Goal: Information Seeking & Learning: Learn about a topic

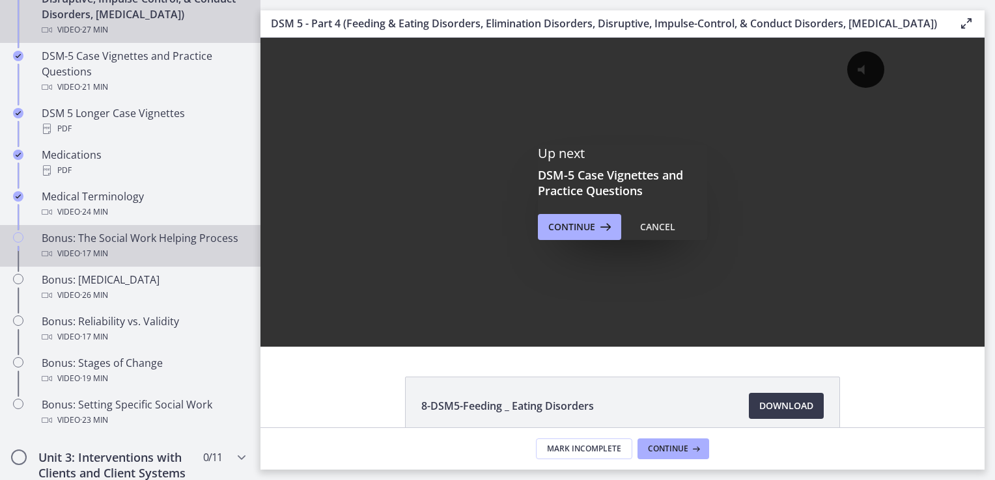
click at [189, 251] on div "Bonus: The Social Work Helping Process Video · 17 min" at bounding box center [143, 245] width 203 height 31
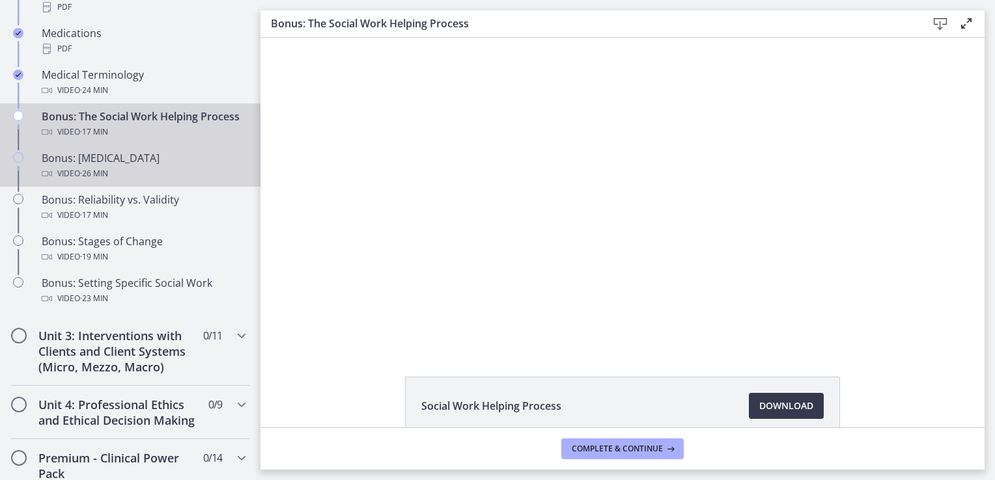
scroll to position [1025, 0]
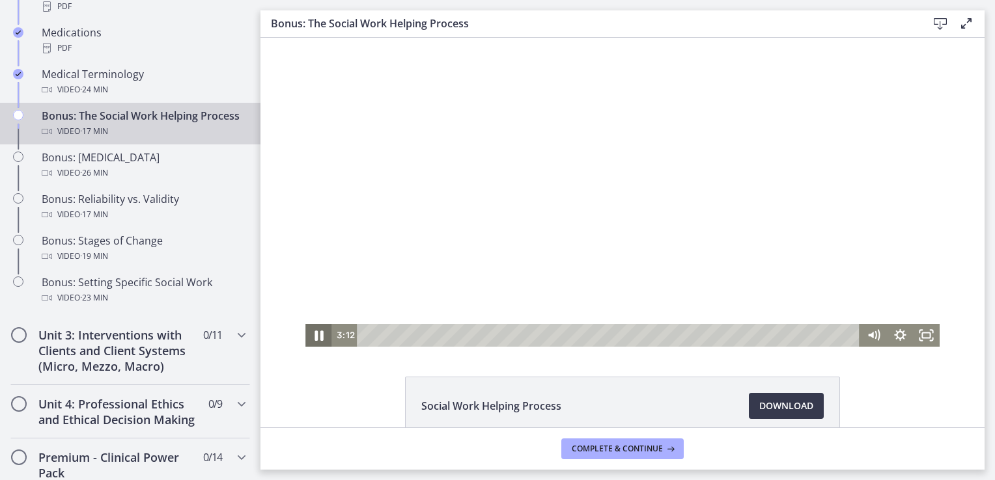
click at [318, 335] on icon "Pause" at bounding box center [319, 335] width 32 height 27
click at [316, 334] on icon "Play Video" at bounding box center [320, 335] width 8 height 11
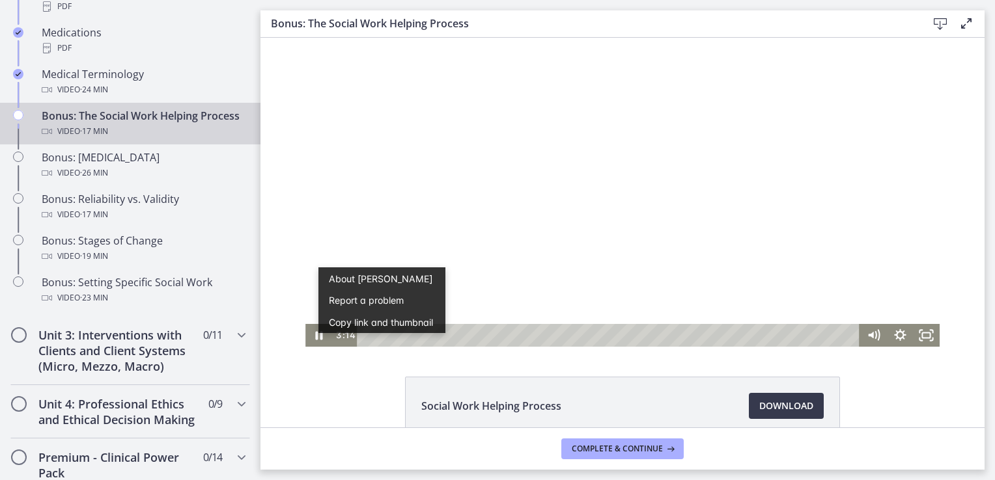
click at [588, 267] on div at bounding box center [622, 192] width 634 height 309
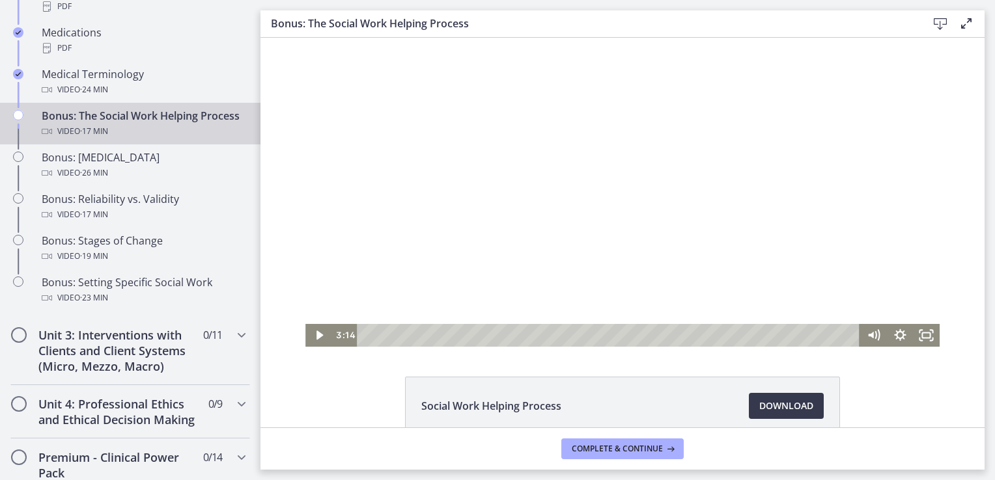
click at [588, 267] on div at bounding box center [622, 192] width 634 height 309
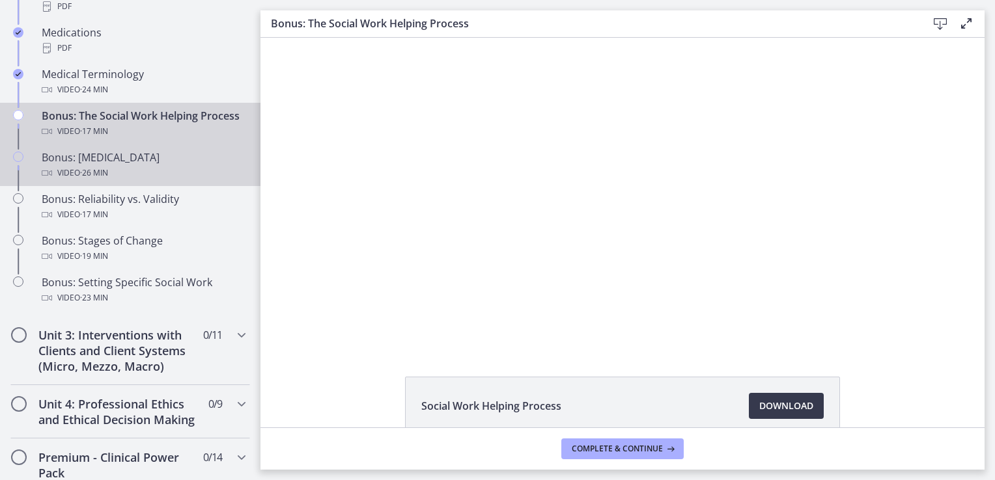
click at [156, 171] on div "Bonus: [MEDICAL_DATA] Video · 26 min" at bounding box center [143, 165] width 203 height 31
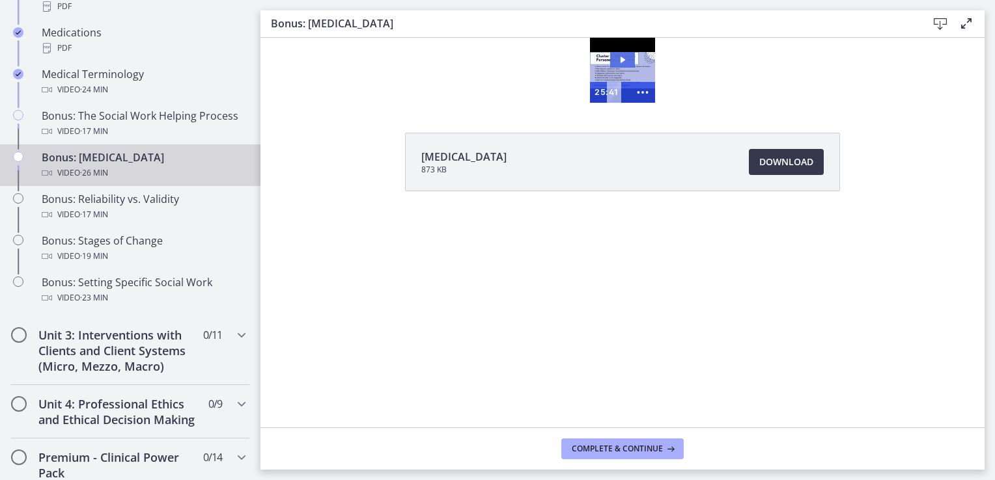
click at [620, 62] on icon "Play Video: chtpa6pl07nsrrbj7670.mp4" at bounding box center [622, 60] width 25 height 16
click at [644, 96] on icon "Show more buttons" at bounding box center [643, 92] width 30 height 25
click at [619, 90] on icon "Fullscreen" at bounding box center [617, 92] width 25 height 21
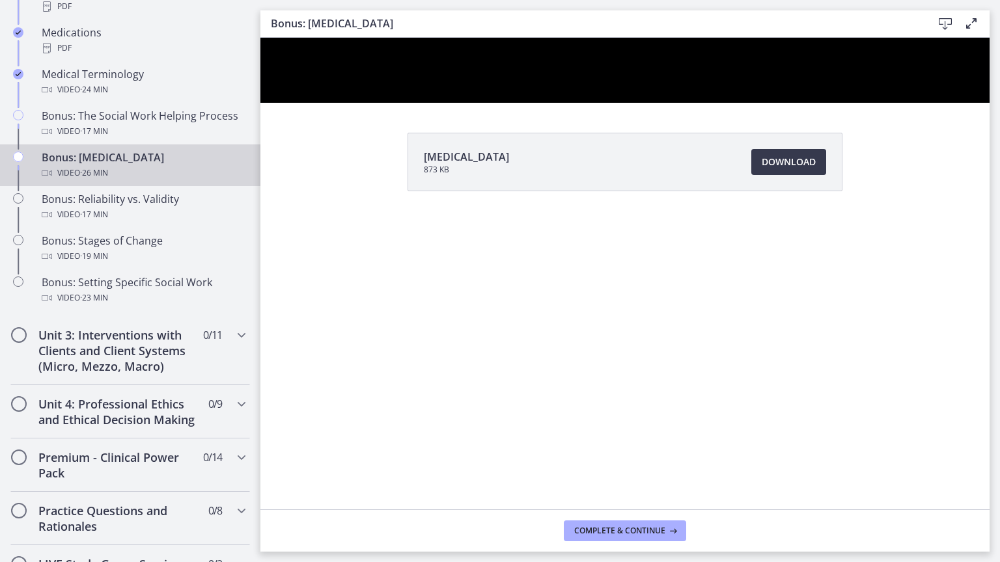
click at [956, 74] on button "Unfullscreen" at bounding box center [973, 88] width 34 height 29
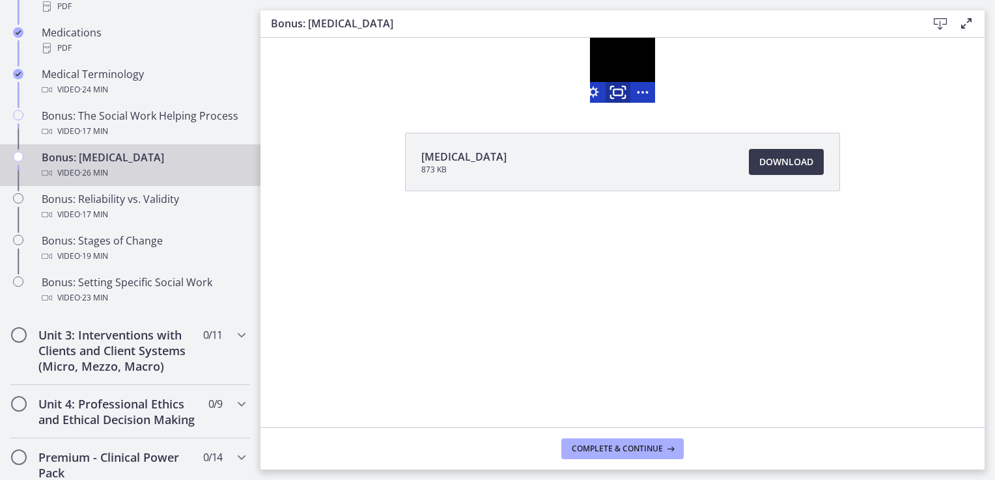
click at [619, 90] on icon "Fullscreen" at bounding box center [618, 92] width 30 height 25
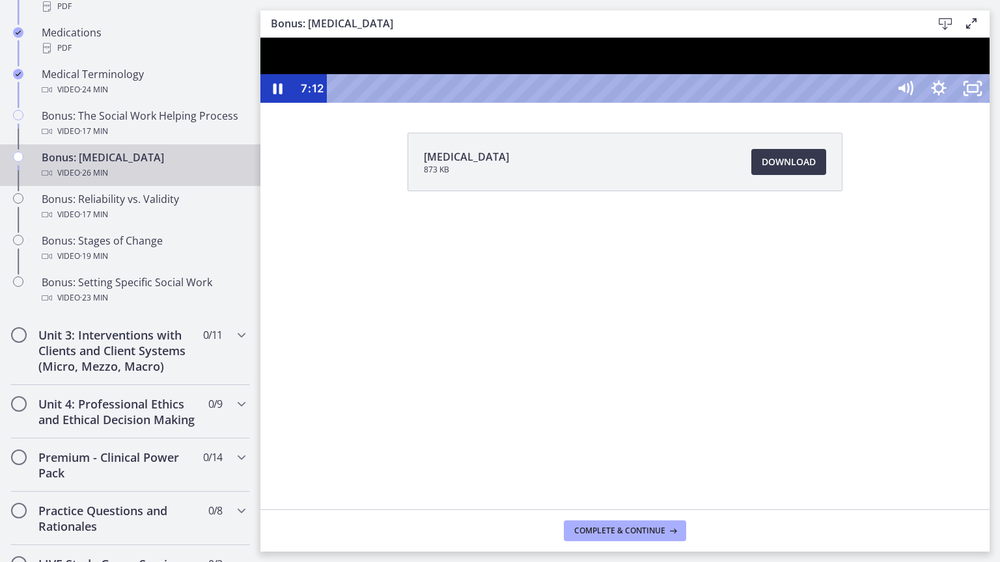
click at [793, 103] on div at bounding box center [624, 70] width 729 height 65
click at [935, 103] on div at bounding box center [624, 70] width 729 height 65
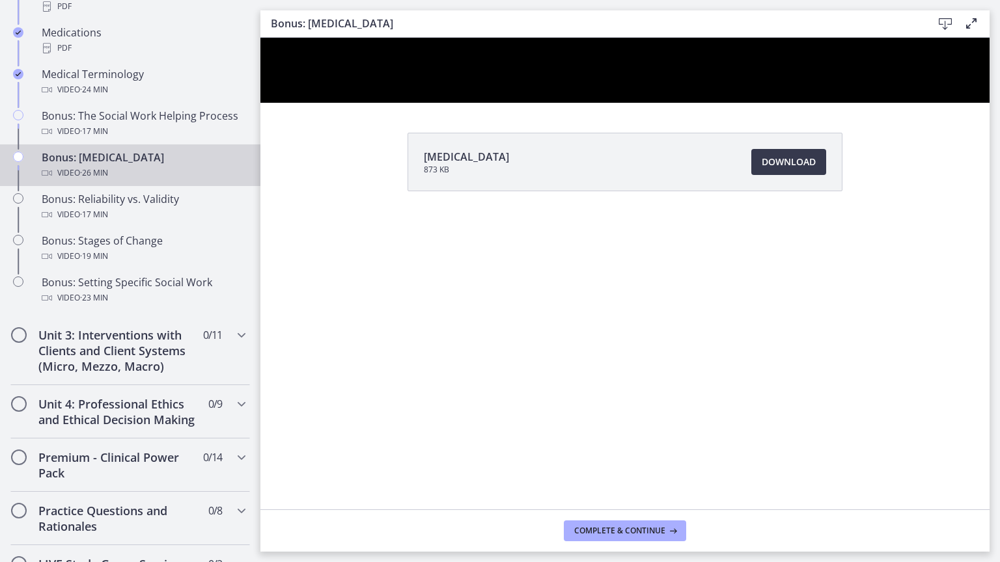
click at [935, 103] on div at bounding box center [624, 70] width 729 height 65
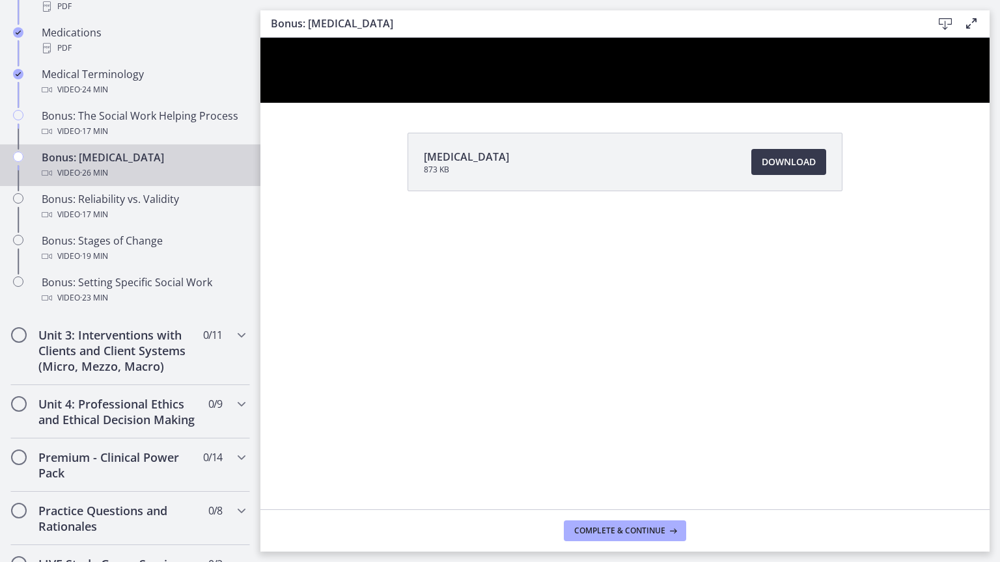
click at [935, 103] on div at bounding box center [624, 70] width 729 height 65
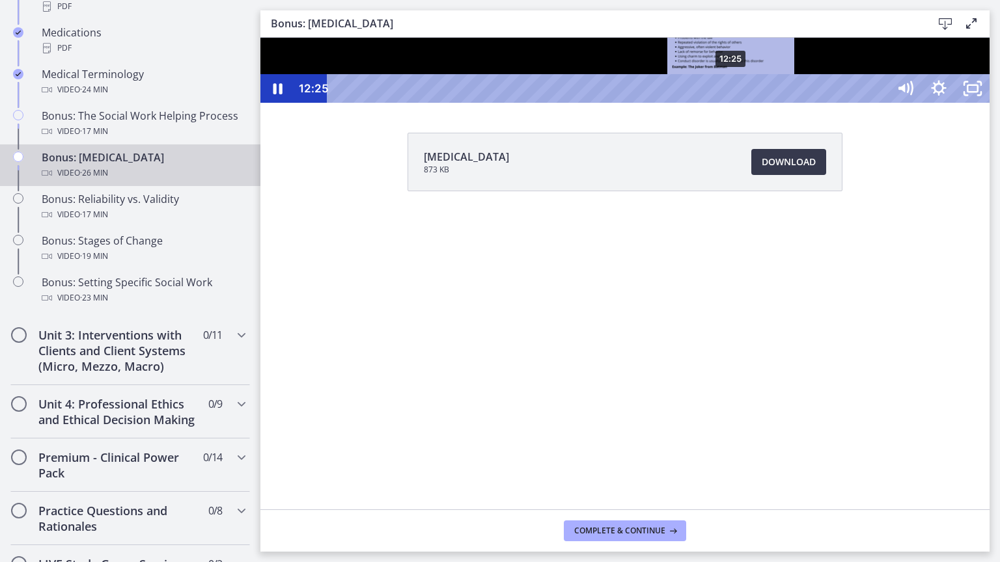
click at [732, 103] on div "12:25" at bounding box center [609, 88] width 540 height 29
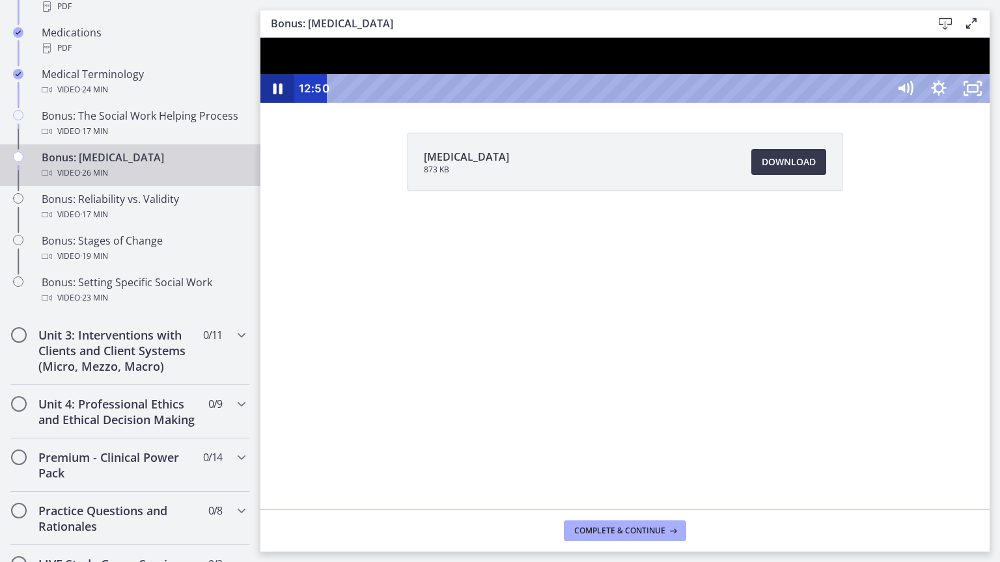
click at [260, 103] on icon "Pause" at bounding box center [277, 88] width 34 height 29
